Goal: Task Accomplishment & Management: Manage account settings

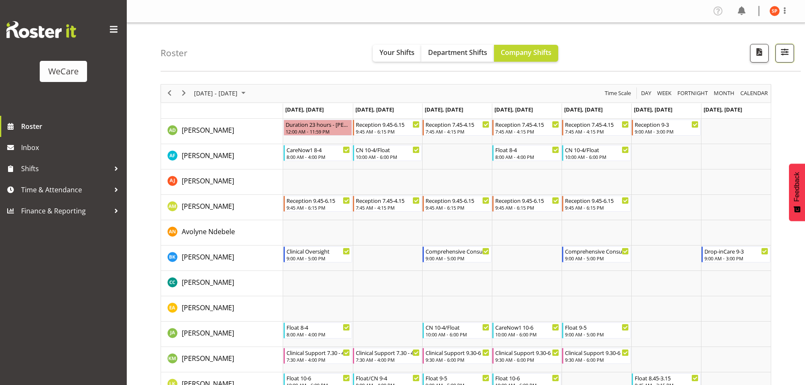
click at [786, 54] on span "button" at bounding box center [784, 51] width 11 height 11
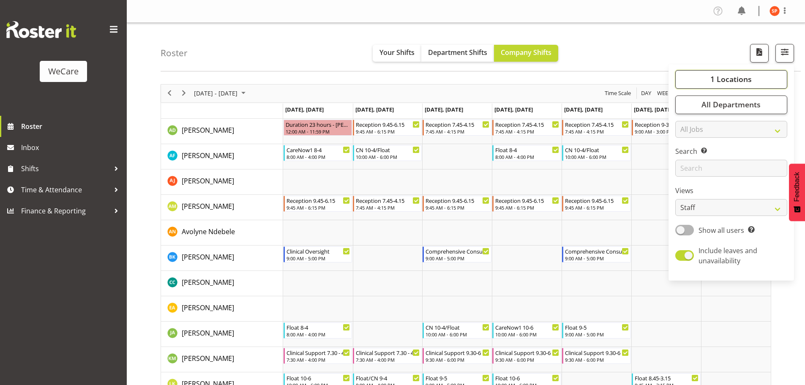
click at [738, 77] on span "1 Locations" at bounding box center [730, 79] width 41 height 10
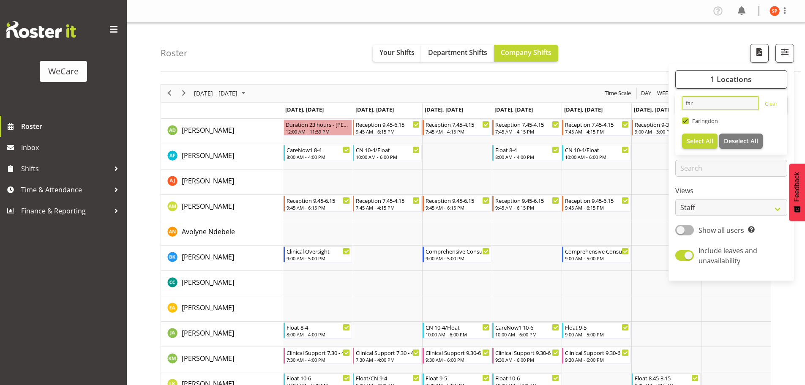
drag, startPoint x: 700, startPoint y: 103, endPoint x: 623, endPoint y: 101, distance: 76.5
click at [631, 103] on div "Roster Your Shifts Department Shifts Company Shifts 1 Locations far Clear [GEOG…" at bounding box center [466, 353] width 678 height 661
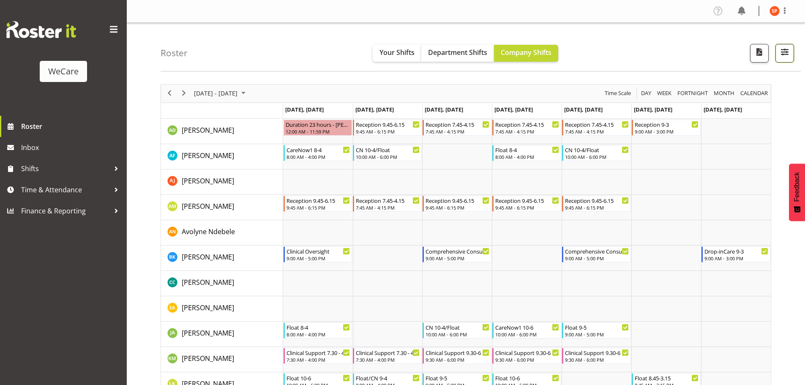
click at [784, 56] on span "button" at bounding box center [784, 51] width 11 height 11
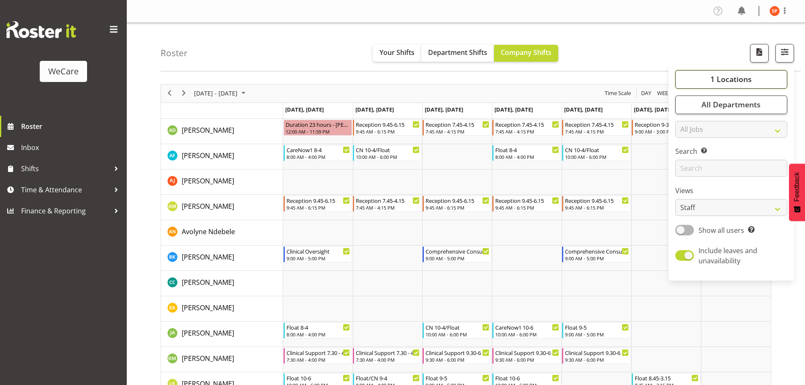
click at [754, 76] on button "1 Locations" at bounding box center [731, 79] width 112 height 19
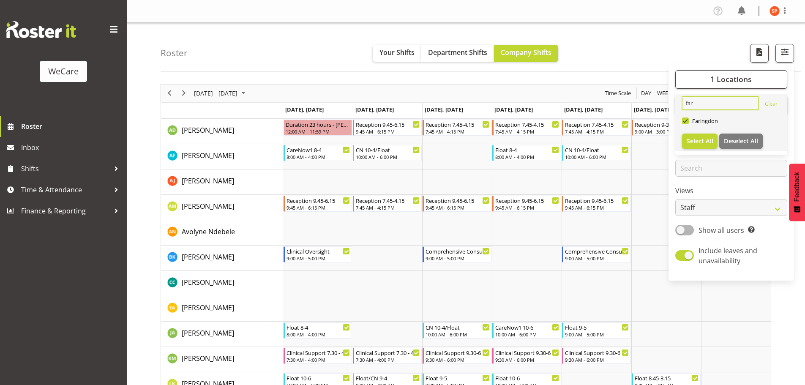
click at [710, 102] on input "far" at bounding box center [720, 103] width 76 height 14
type input "f"
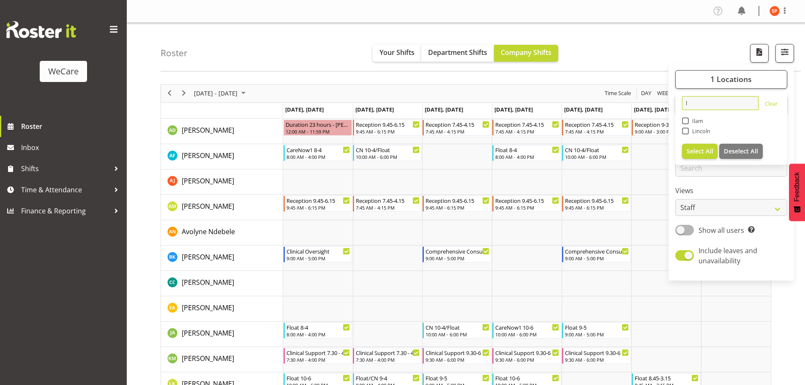
type input "l"
click at [688, 132] on span at bounding box center [685, 131] width 7 height 7
click at [688, 132] on input "Lincoln" at bounding box center [684, 130] width 5 height 5
checkbox input "true"
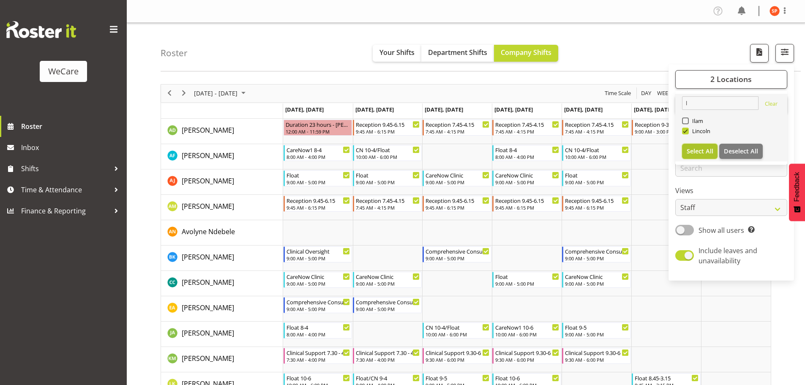
click at [697, 150] on span "Select All" at bounding box center [700, 151] width 27 height 8
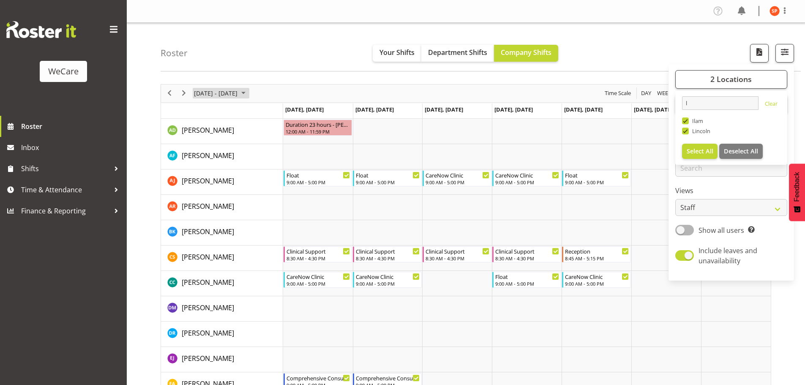
click at [238, 96] on span "[DATE] - [DATE]" at bounding box center [215, 93] width 45 height 11
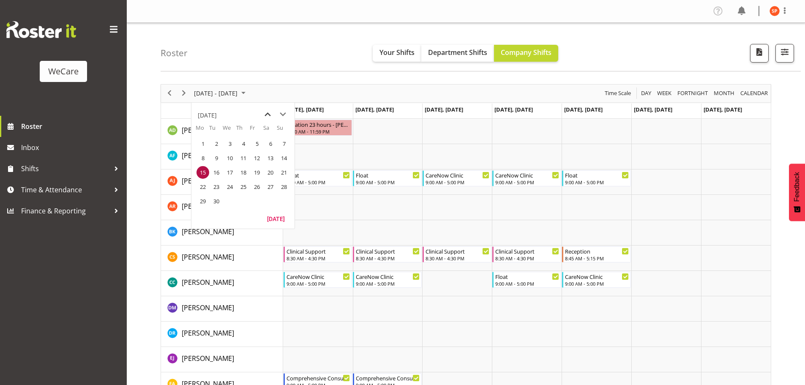
click at [267, 116] on span "previous month" at bounding box center [267, 114] width 15 height 15
drag, startPoint x: 218, startPoint y: 184, endPoint x: 292, endPoint y: 167, distance: 76.1
click at [219, 184] on span "19" at bounding box center [216, 186] width 13 height 13
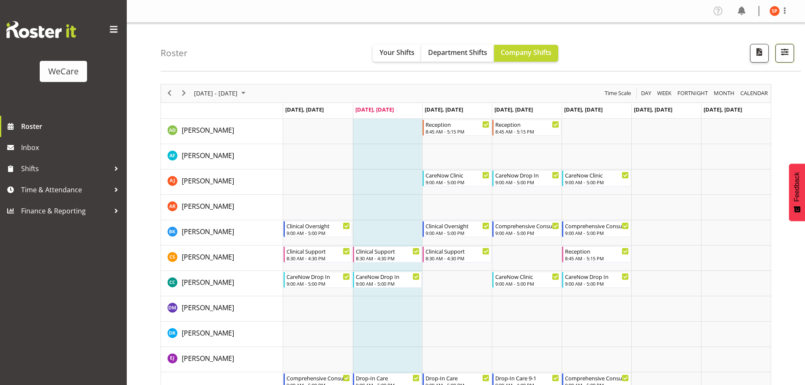
click at [783, 53] on span "button" at bounding box center [784, 51] width 11 height 11
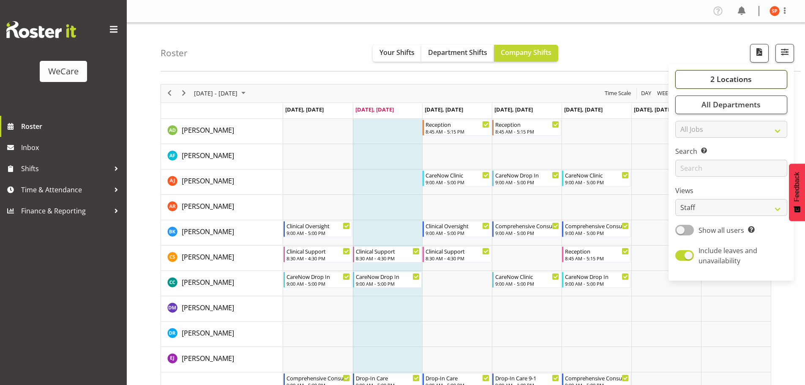
click at [747, 78] on span "2 Locations" at bounding box center [730, 79] width 41 height 10
click at [685, 123] on span at bounding box center [685, 120] width 7 height 7
click at [685, 123] on input "Ilam" at bounding box center [684, 120] width 5 height 5
checkbox input "false"
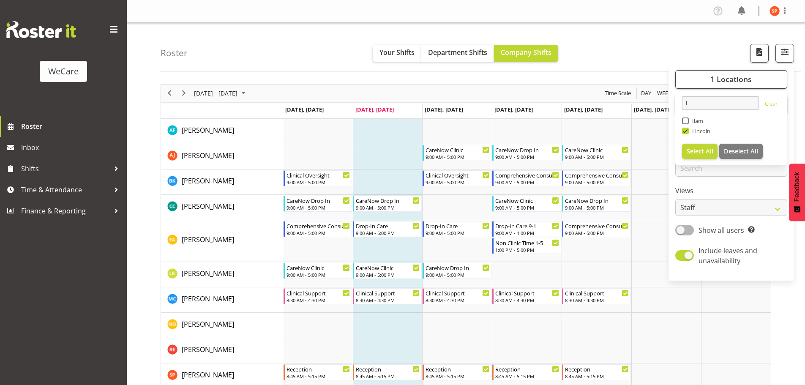
click at [661, 38] on div "Roster Your Shifts Department Shifts Company Shifts 1 Locations l [GEOGRAPHIC_D…" at bounding box center [481, 47] width 640 height 49
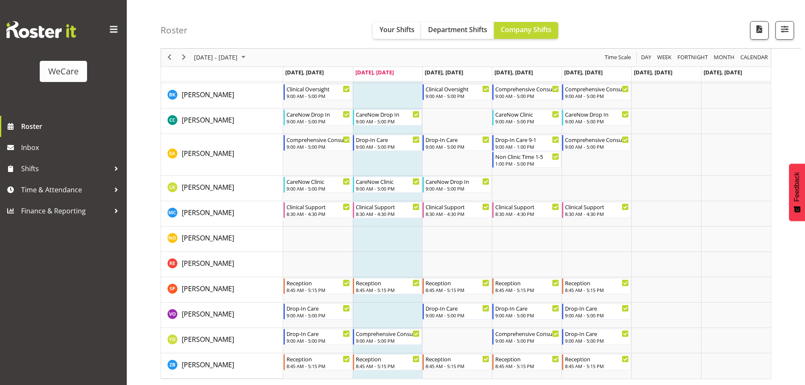
scroll to position [87, 0]
click at [183, 63] on div "next period" at bounding box center [184, 58] width 14 height 18
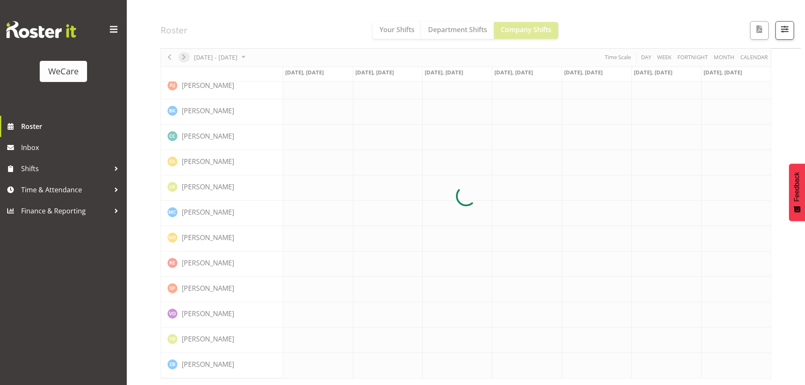
scroll to position [70, 0]
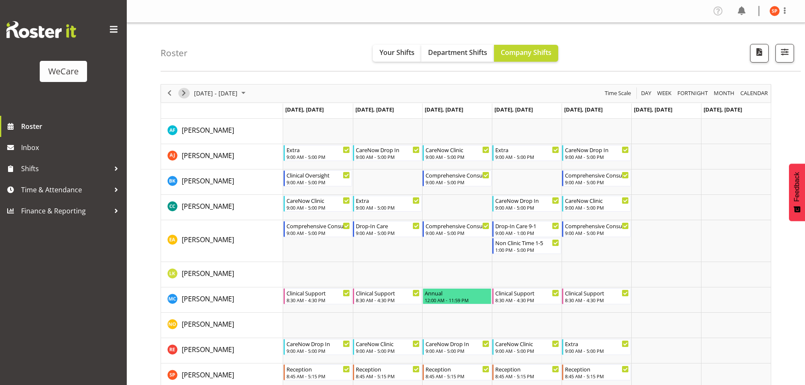
click at [180, 93] on span "Next" at bounding box center [184, 93] width 10 height 11
